Goal: Task Accomplishment & Management: Manage account settings

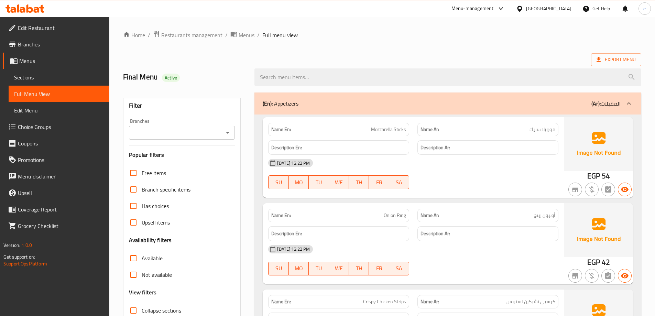
click at [485, 175] on div "17-08-2025 12:22 PM SU MO TU WE TH FR SA" at bounding box center [413, 174] width 298 height 38
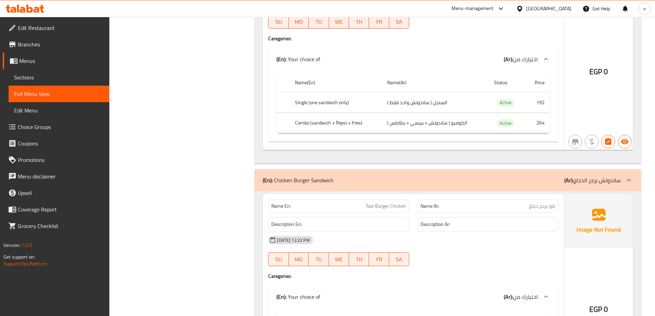
scroll to position [2337, 0]
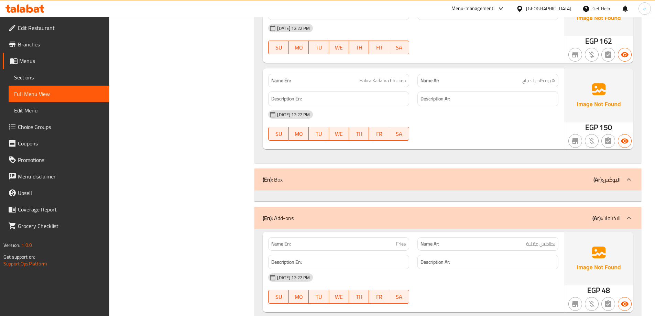
scroll to position [4089, 0]
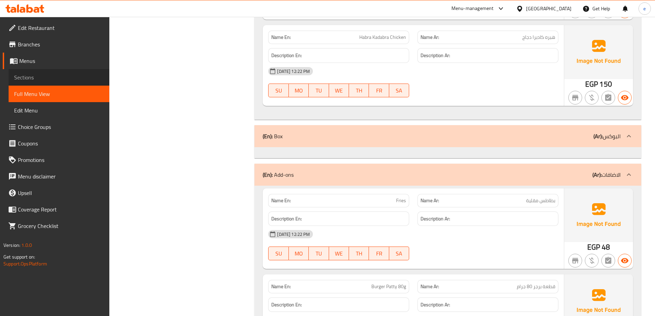
click at [54, 76] on span "Sections" at bounding box center [59, 77] width 90 height 8
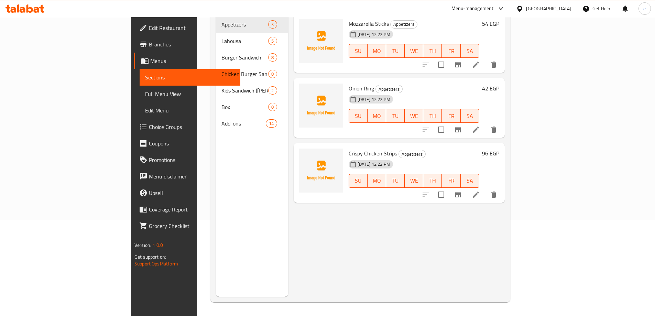
scroll to position [96, 0]
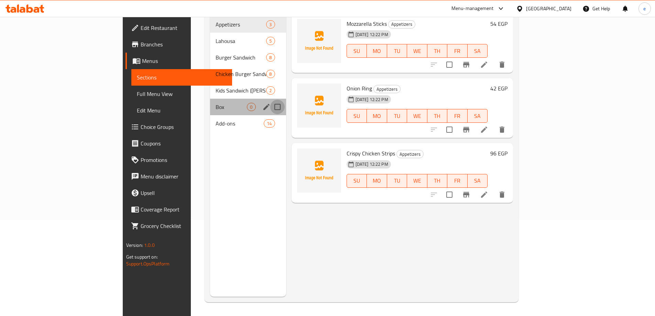
click at [270, 100] on input "Menu sections" at bounding box center [277, 107] width 14 height 14
checkbox input "true"
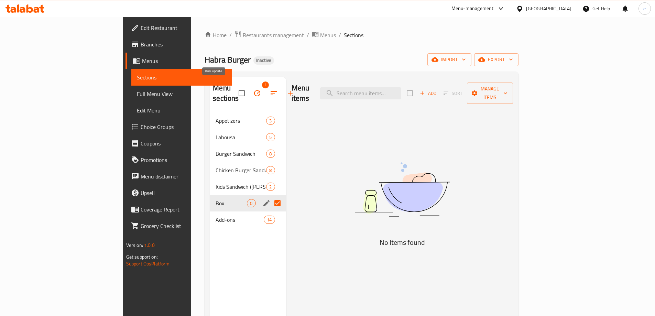
click at [253, 89] on icon "button" at bounding box center [257, 93] width 8 height 8
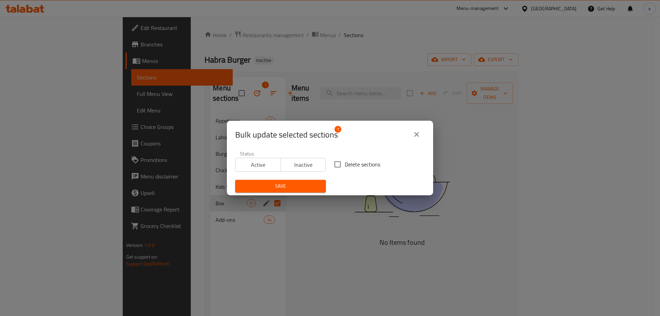
click at [353, 163] on span "Delete sections" at bounding box center [362, 164] width 35 height 8
click at [345, 163] on input "Delete sections" at bounding box center [337, 164] width 14 height 14
checkbox input "true"
click at [281, 182] on span "Save" at bounding box center [281, 186] width 80 height 9
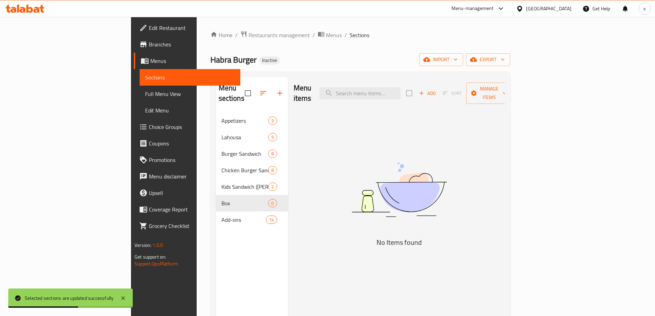
click at [145, 96] on span "Full Menu View" at bounding box center [190, 94] width 90 height 8
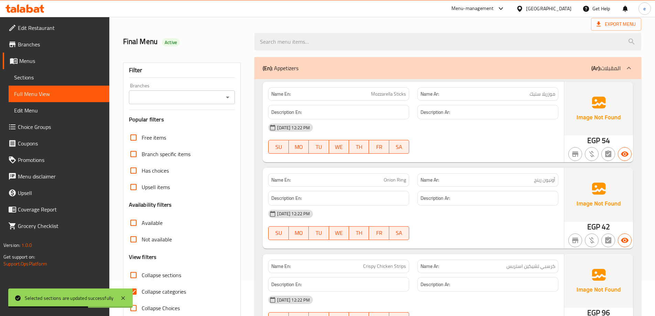
scroll to position [69, 0]
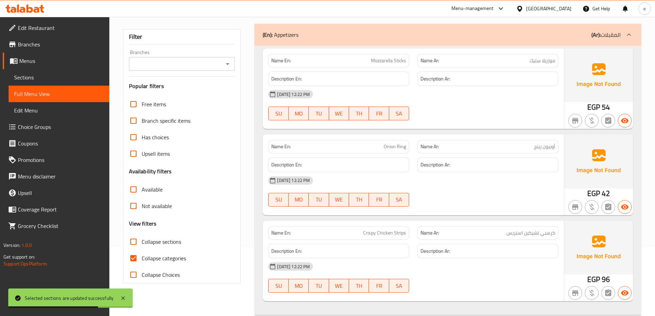
click at [148, 257] on span "Collapse categories" at bounding box center [164, 258] width 44 height 8
click at [142, 257] on input "Collapse categories" at bounding box center [133, 258] width 16 height 16
checkbox input "false"
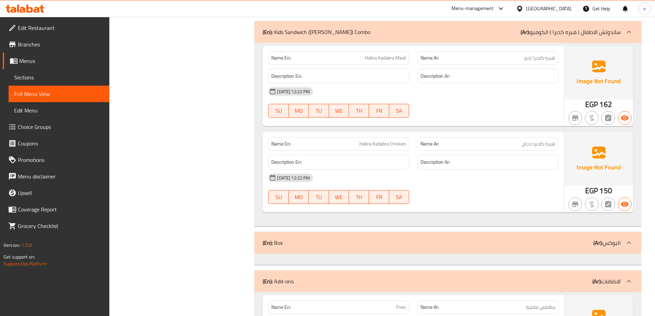
scroll to position [4064, 0]
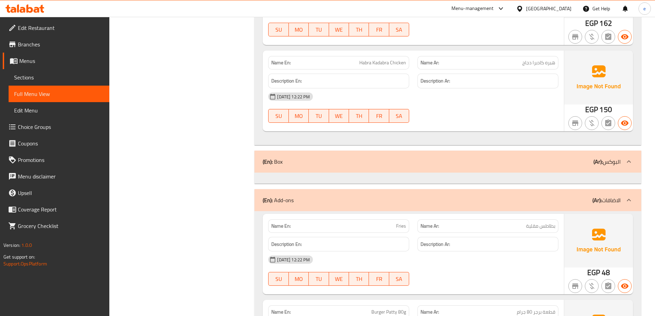
click at [26, 77] on span "Sections" at bounding box center [59, 77] width 90 height 8
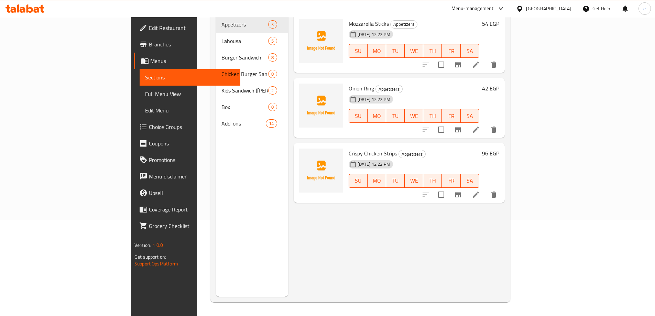
scroll to position [96, 0]
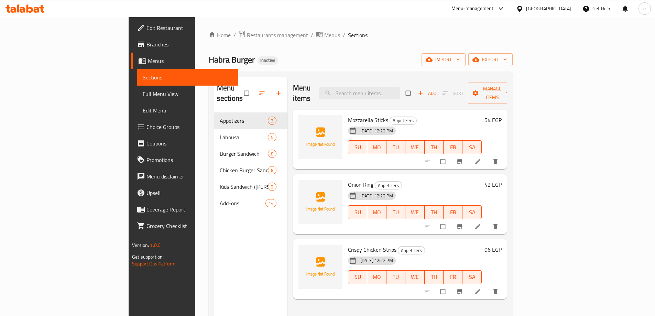
click at [137, 89] on link "Full Menu View" at bounding box center [187, 94] width 101 height 16
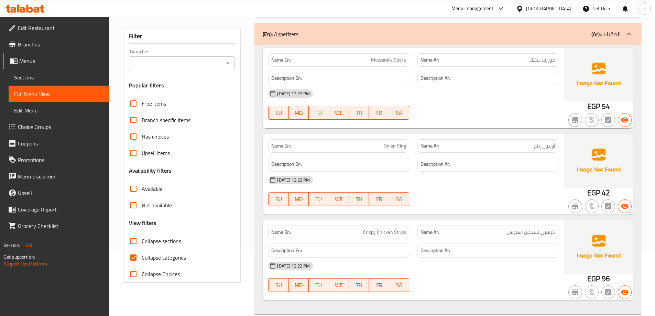
scroll to position [103, 0]
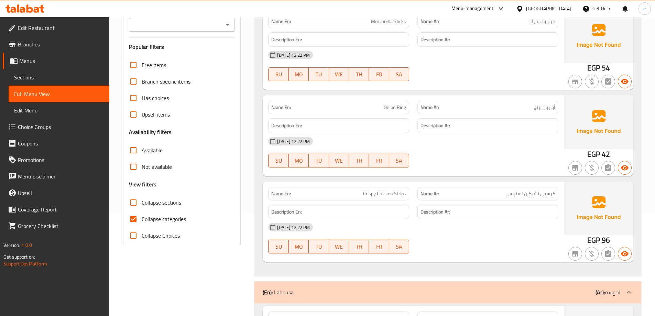
click at [149, 219] on span "Collapse categories" at bounding box center [164, 219] width 44 height 8
click at [142, 219] on input "Collapse categories" at bounding box center [133, 219] width 16 height 16
checkbox input "false"
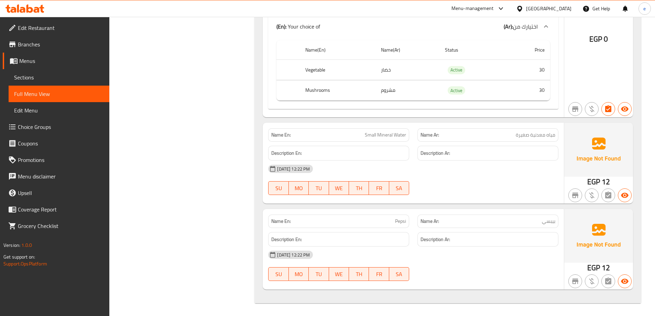
scroll to position [5262, 0]
click at [509, 260] on div "[DATE] 12:22 PM" at bounding box center [413, 253] width 298 height 16
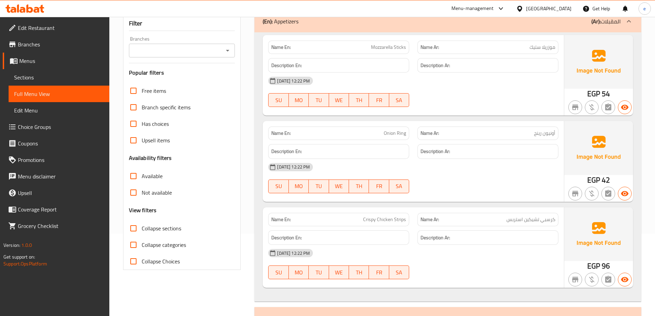
scroll to position [73, 0]
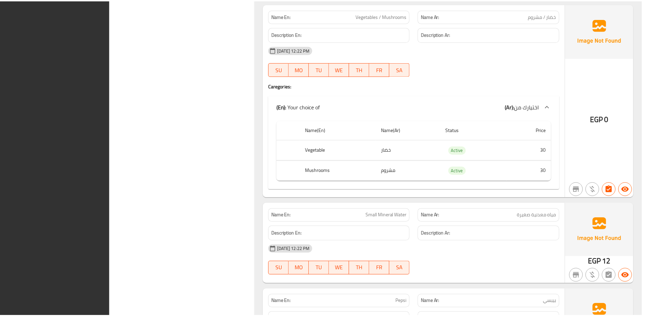
scroll to position [5262, 0]
